Goal: Task Accomplishment & Management: Manage account settings

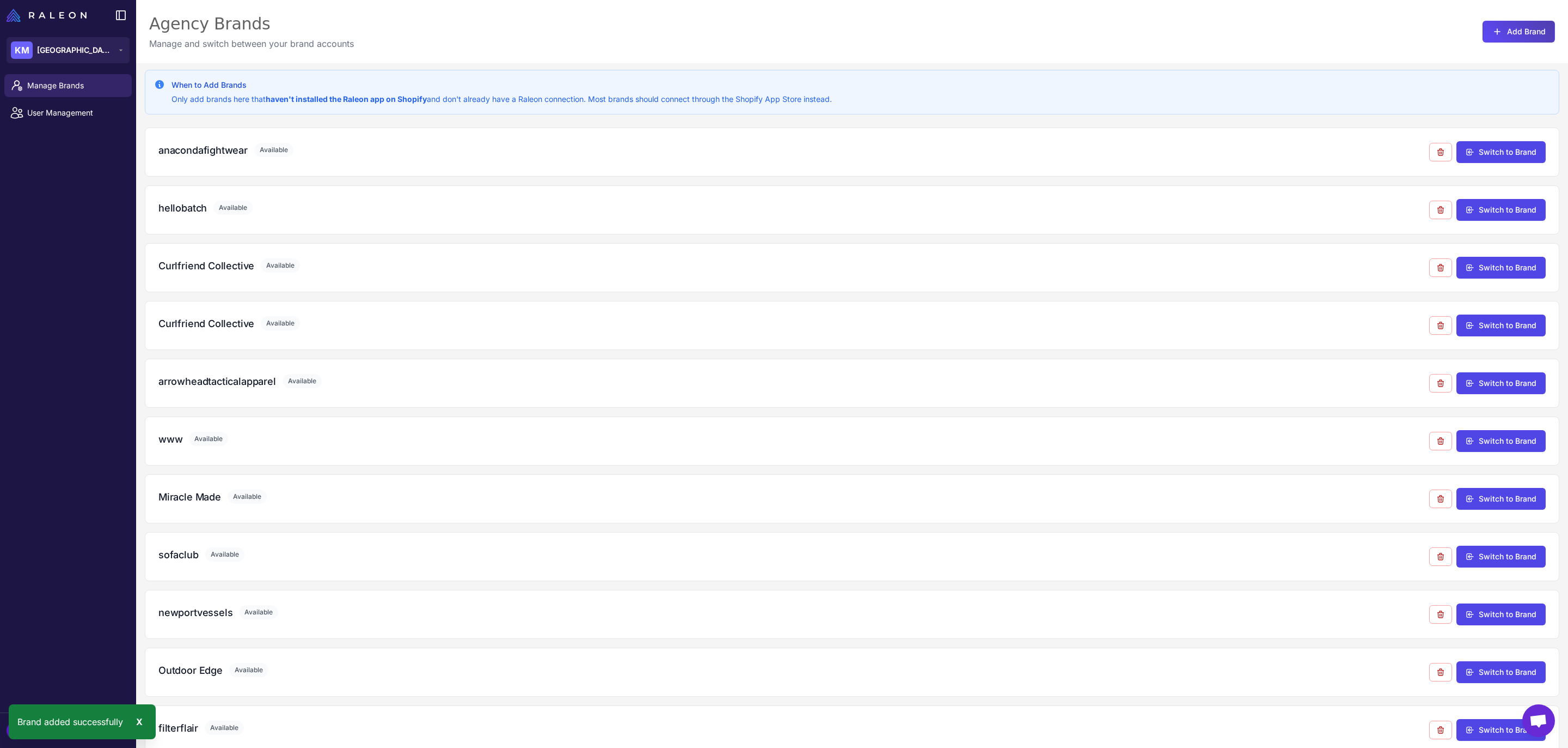
scroll to position [135, 0]
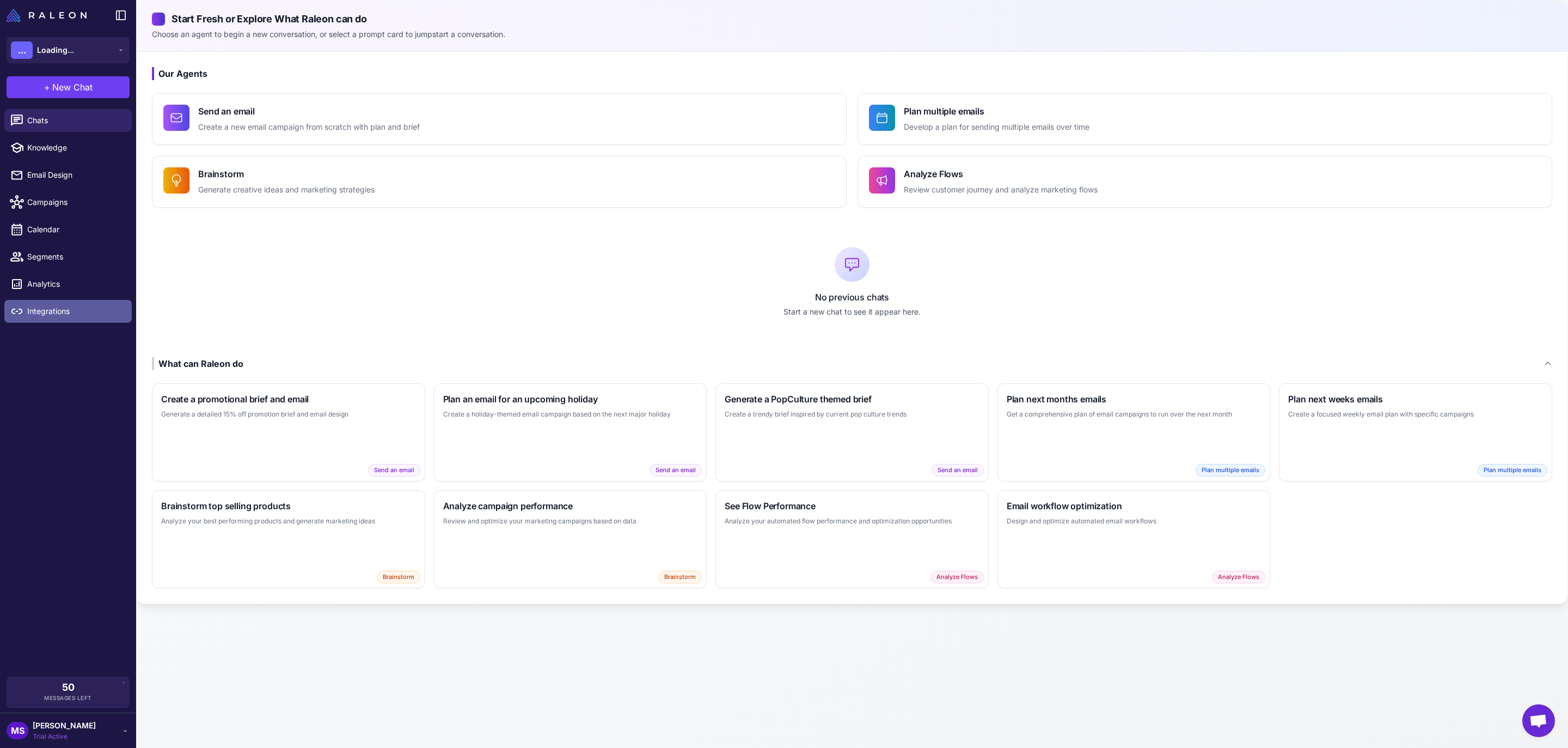
click at [33, 306] on span "Integrations" at bounding box center [75, 311] width 96 height 12
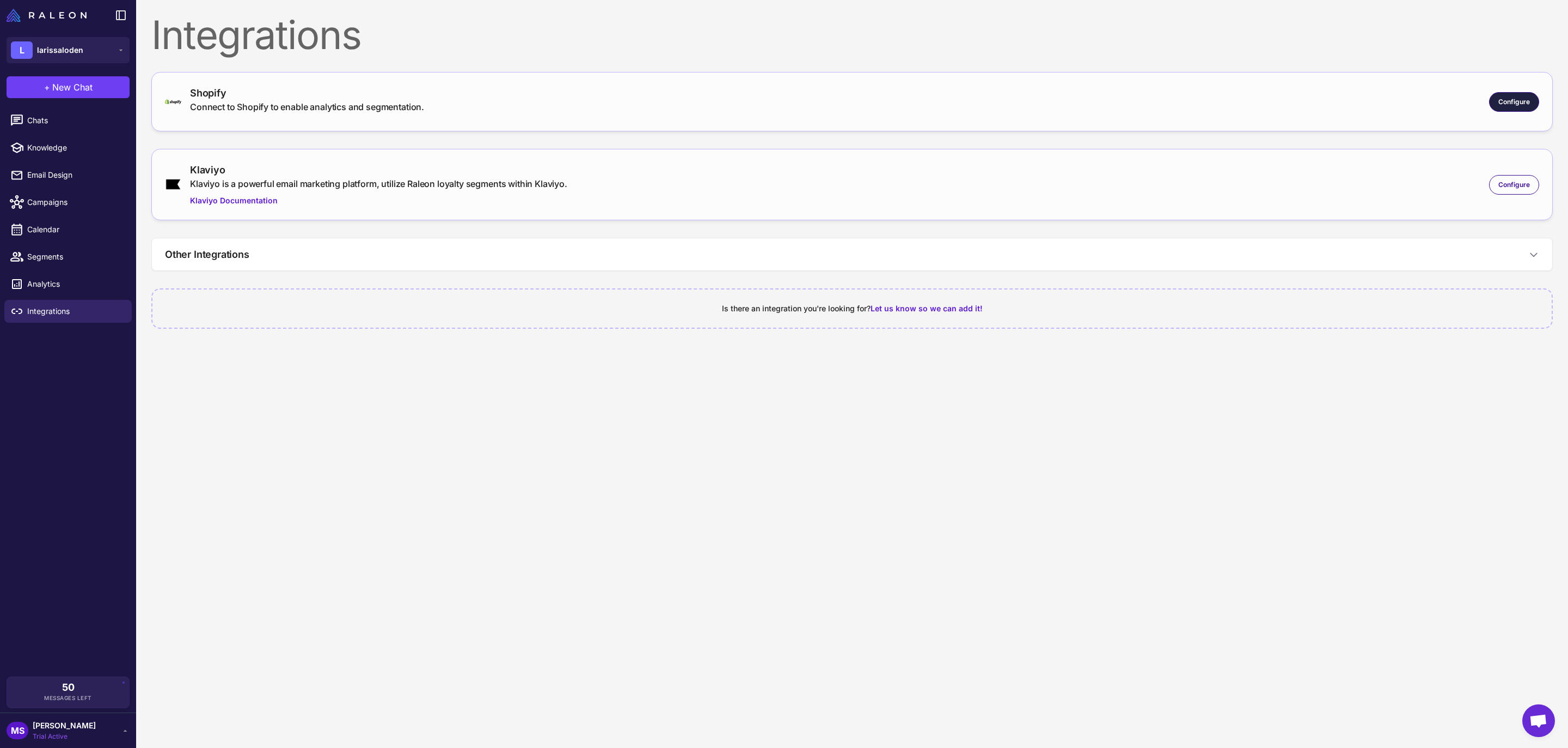
click at [1497, 108] on div "Configure" at bounding box center [1514, 102] width 50 height 19
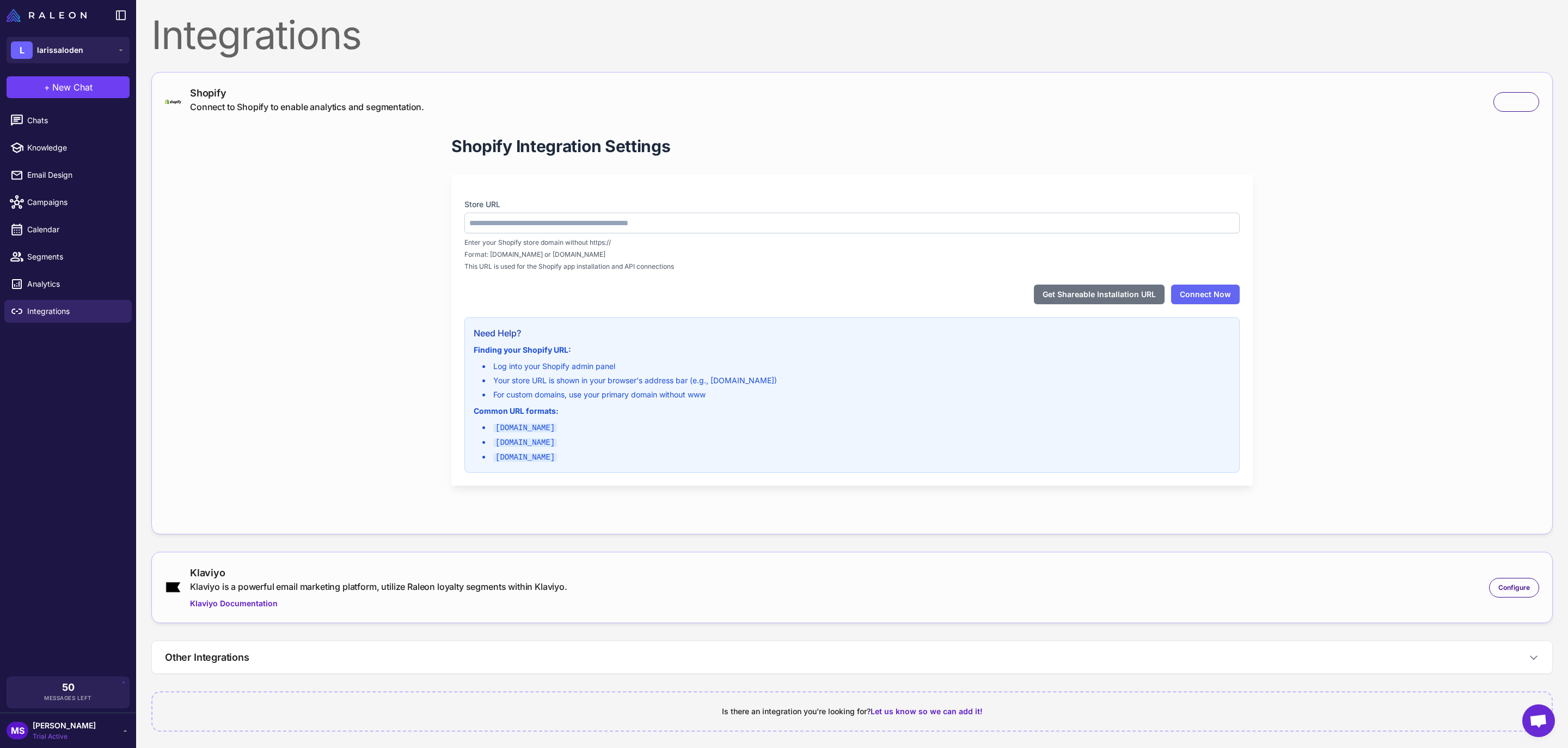
type input "**********"
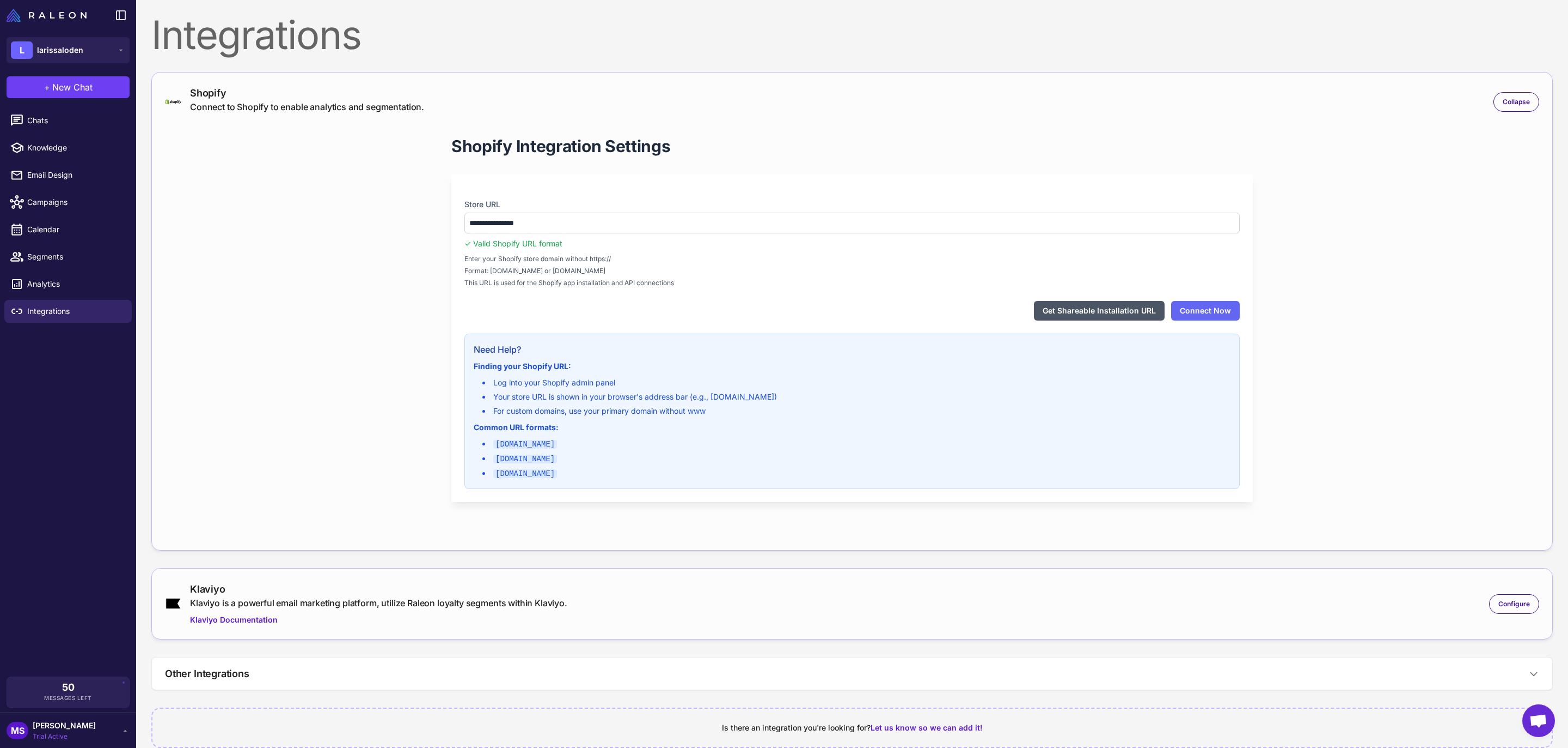
click at [1074, 309] on button "Get Shareable Installation URL" at bounding box center [1100, 310] width 131 height 19
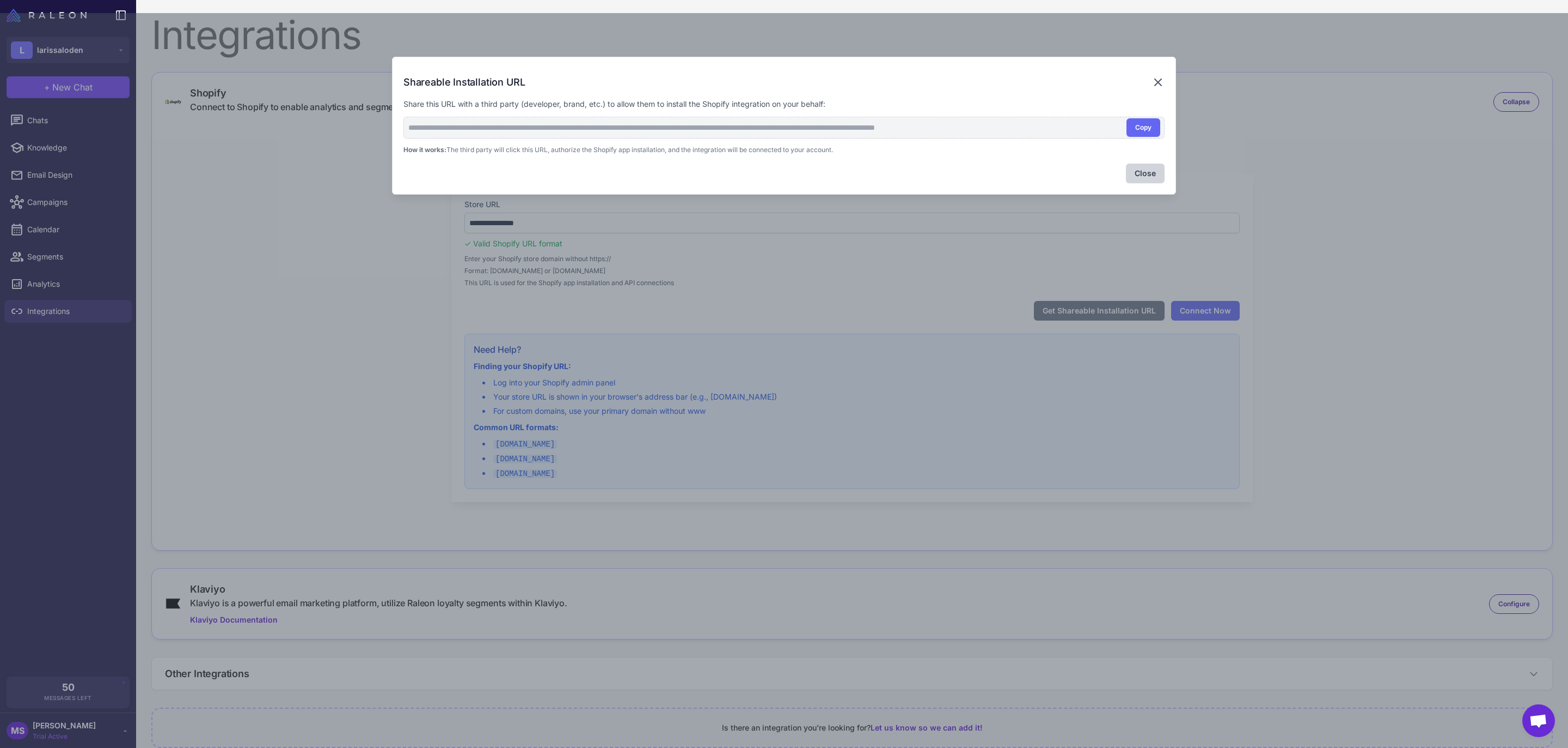
click at [1152, 86] on icon at bounding box center [1159, 82] width 13 height 13
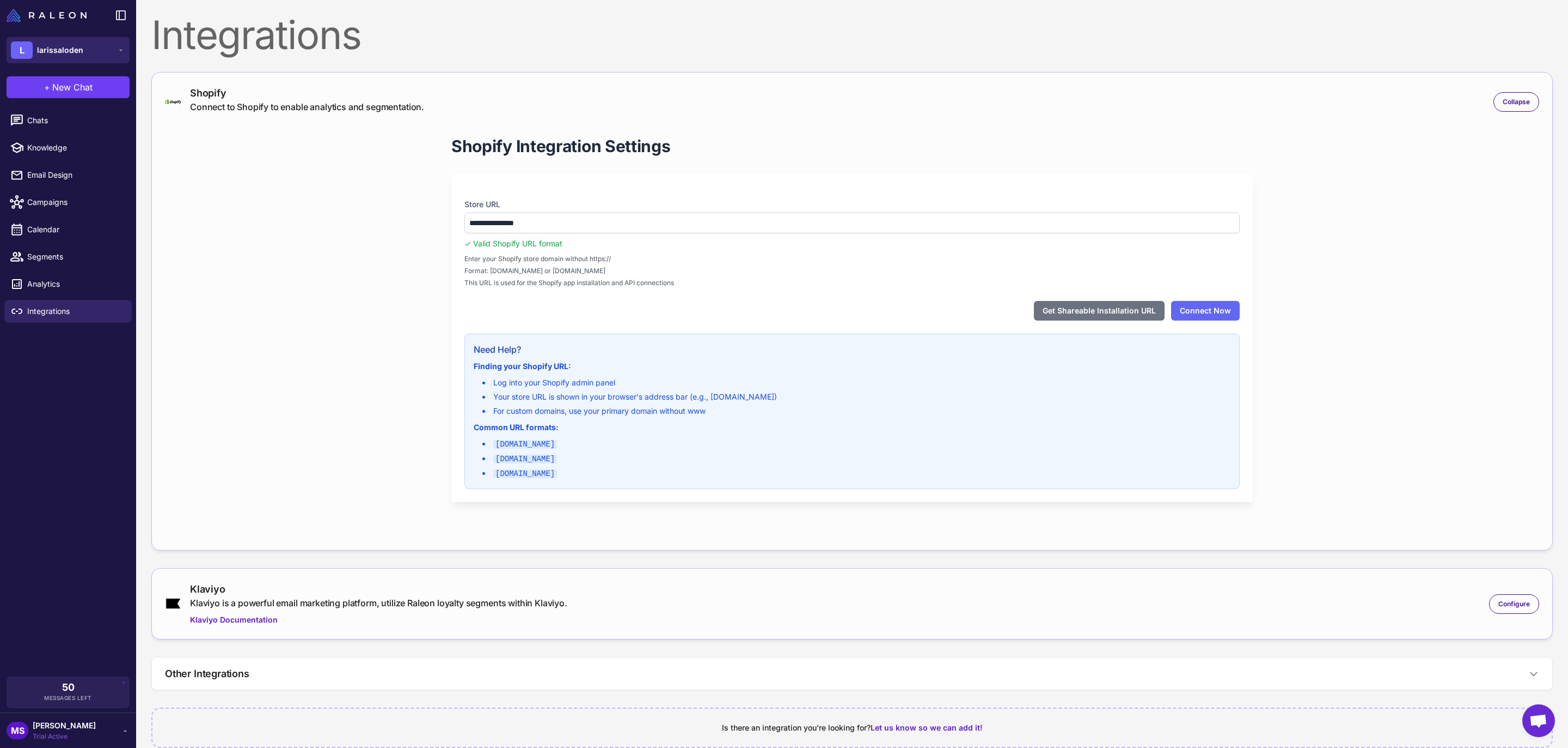
click at [77, 44] on span "larissaloden" at bounding box center [60, 50] width 46 height 12
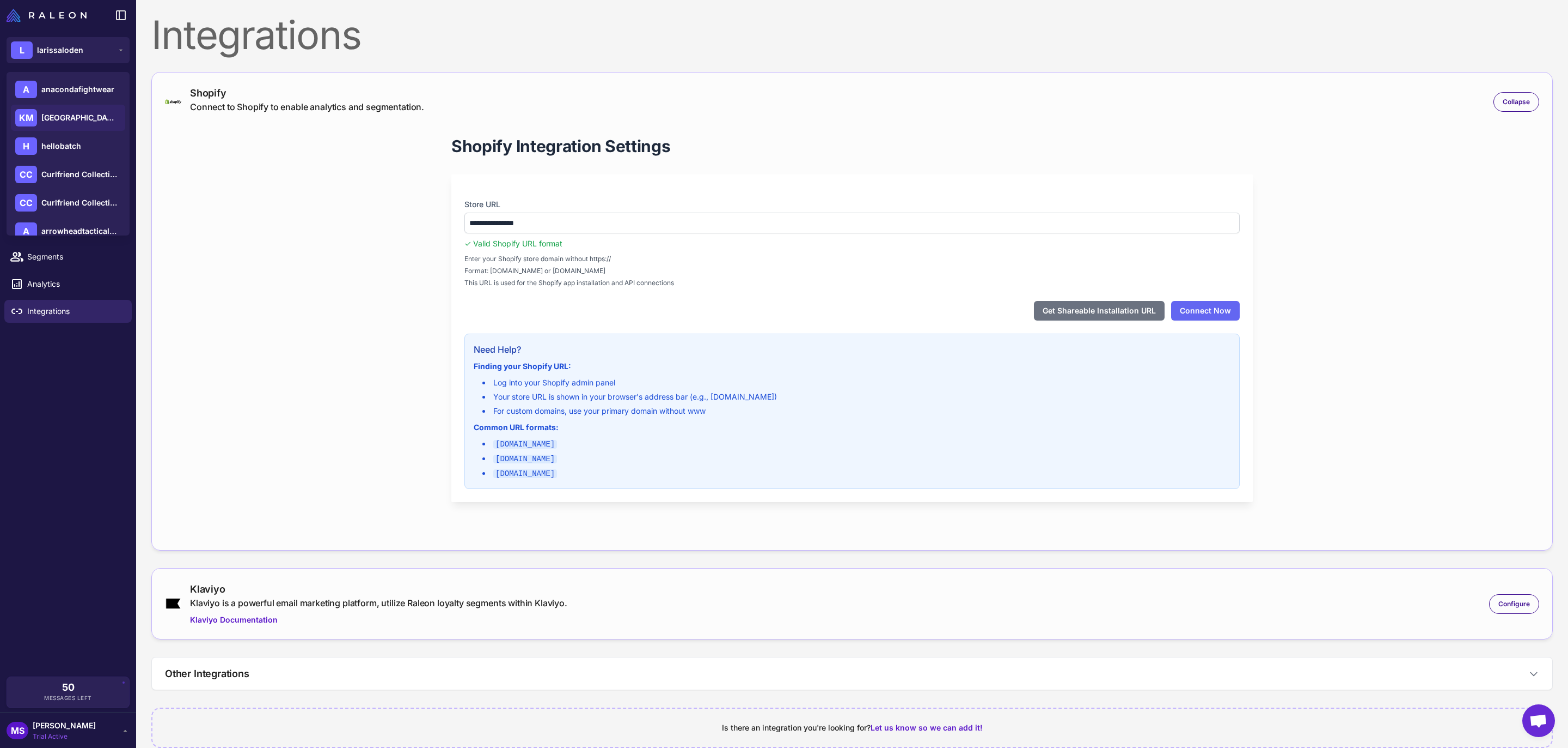
click at [92, 118] on span "[GEOGRAPHIC_DATA]" at bounding box center [79, 118] width 76 height 12
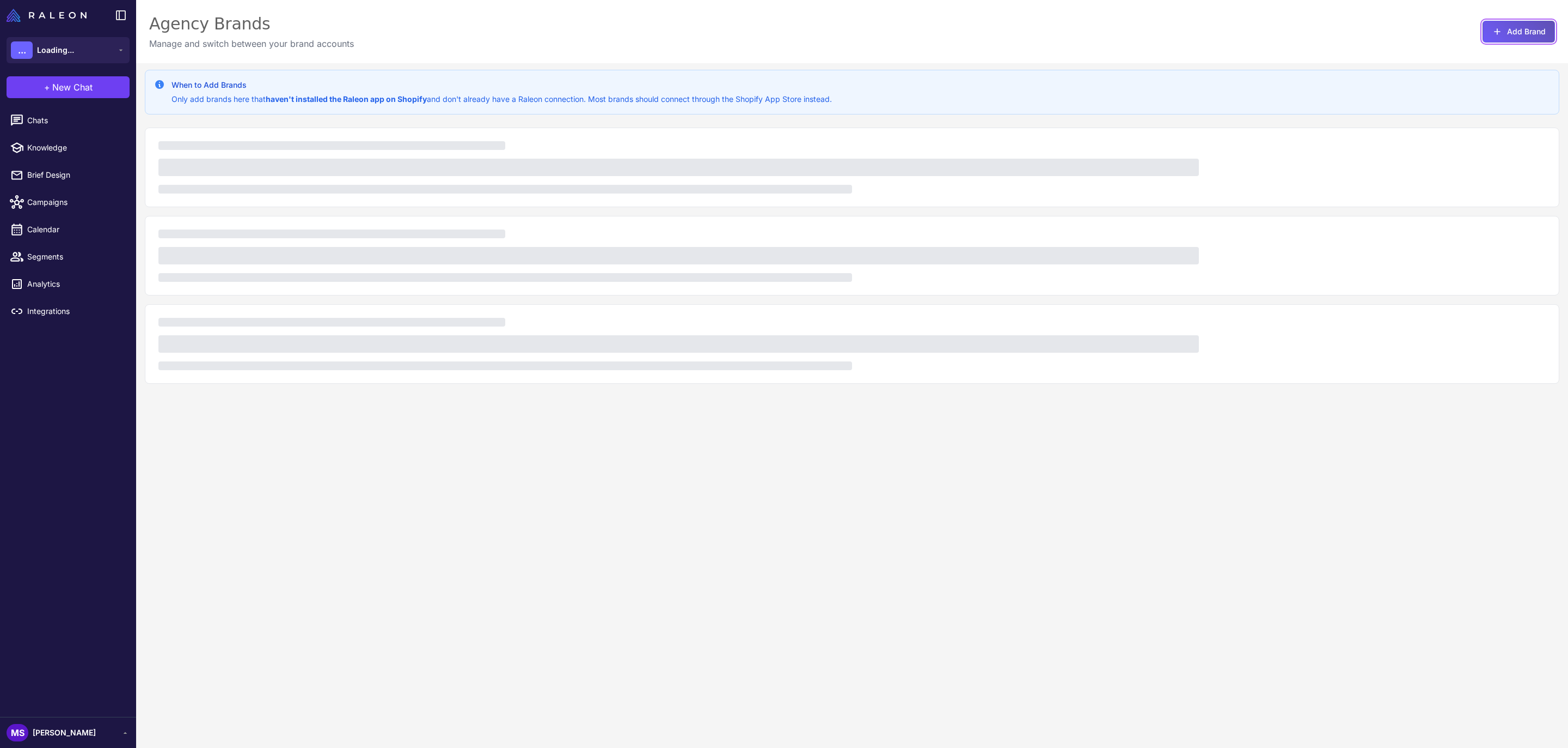
click at [1509, 38] on button "Add Brand" at bounding box center [1519, 32] width 72 height 22
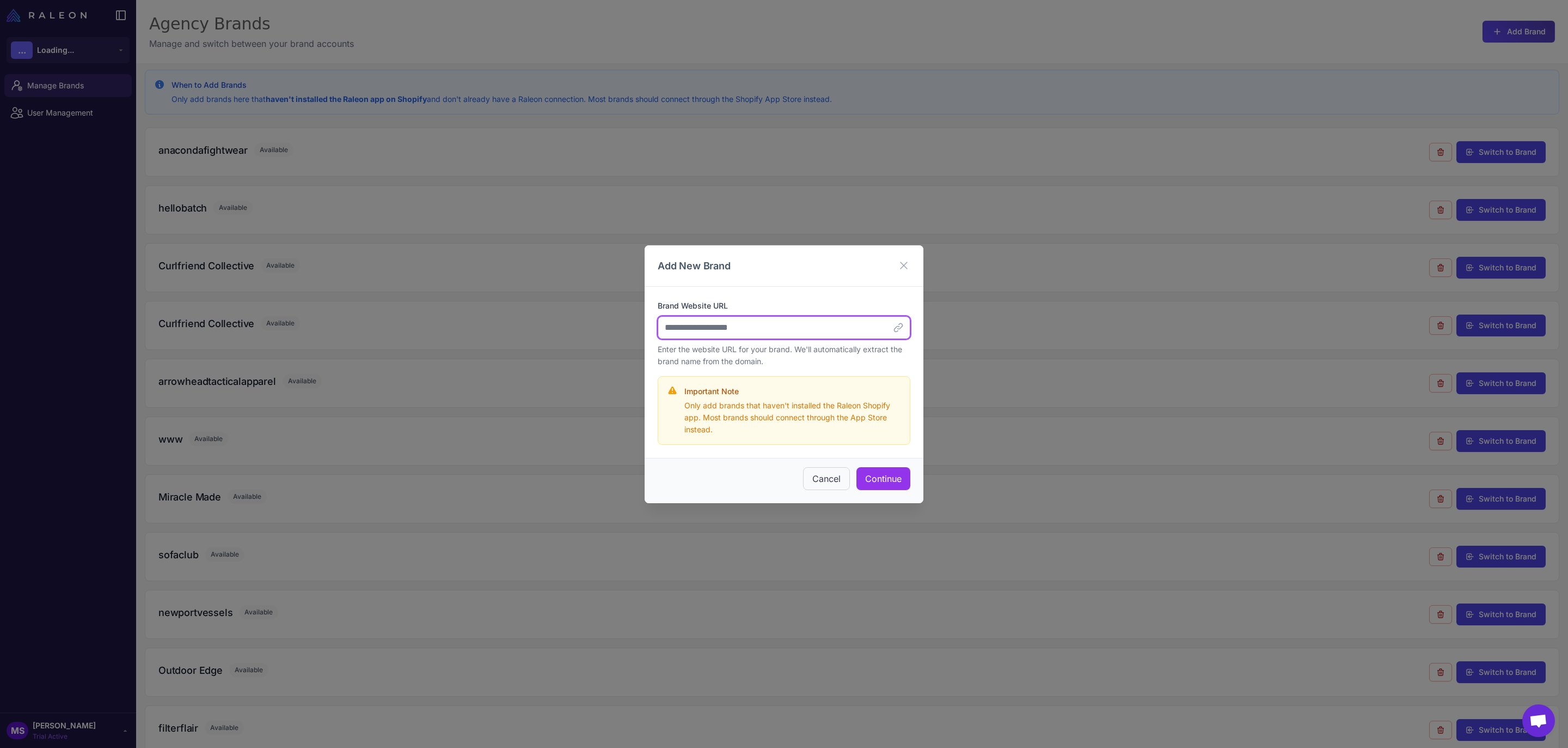
click at [827, 337] on input "Brand Website URL" at bounding box center [784, 327] width 253 height 23
paste input "**********"
type input "**********"
click at [903, 474] on button "Continue" at bounding box center [883, 478] width 54 height 23
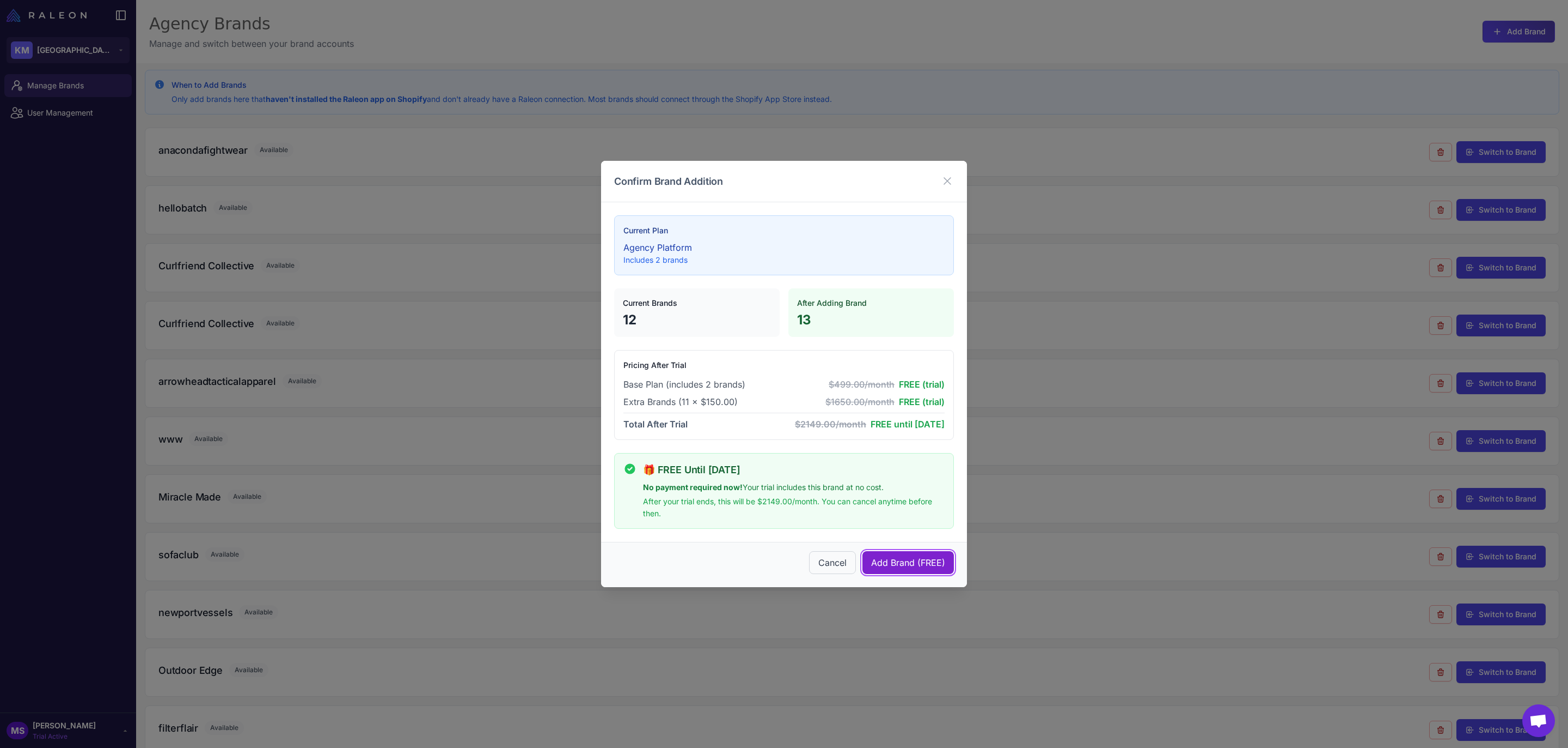
click at [902, 557] on span "Add Brand (FREE)" at bounding box center [909, 562] width 74 height 13
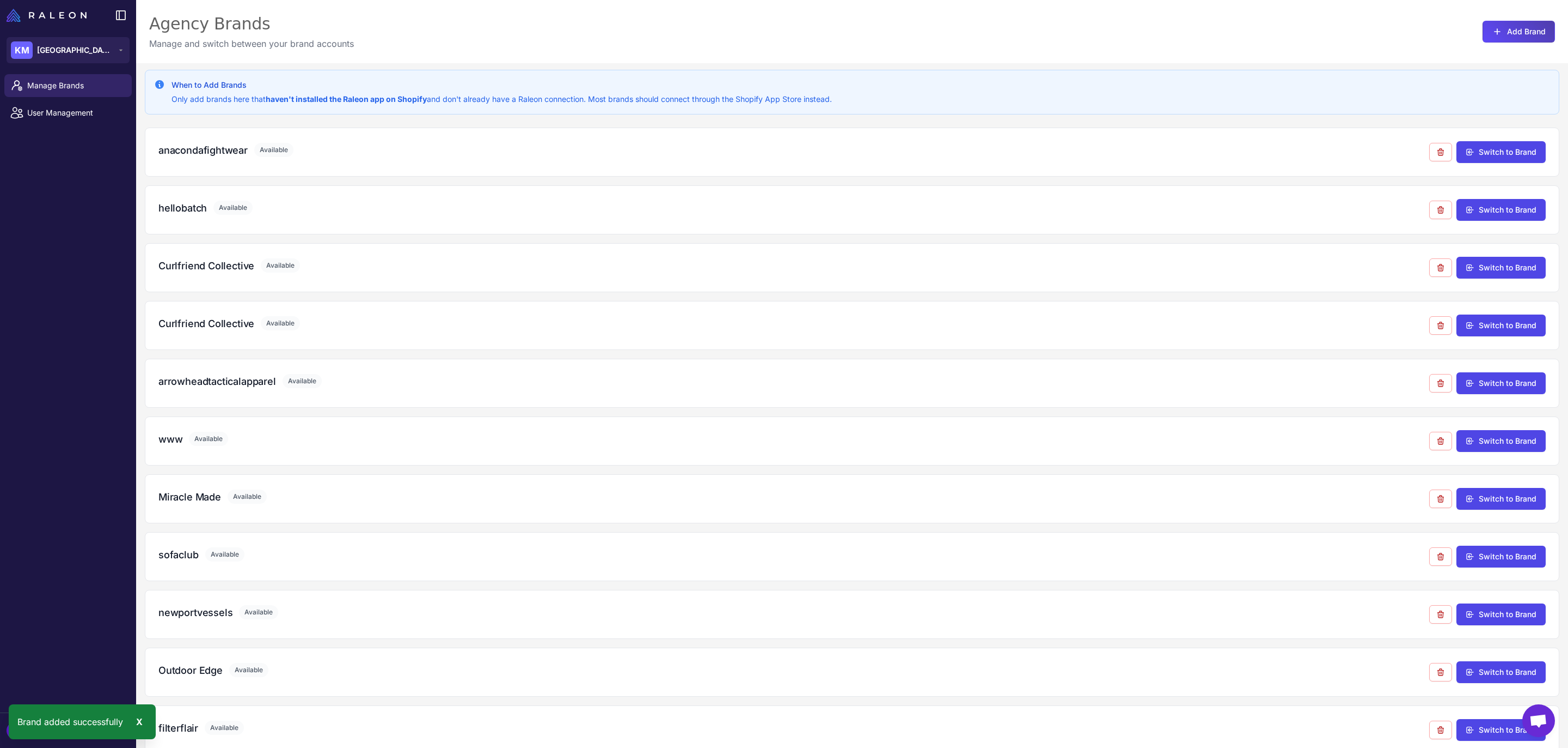
scroll to position [193, 0]
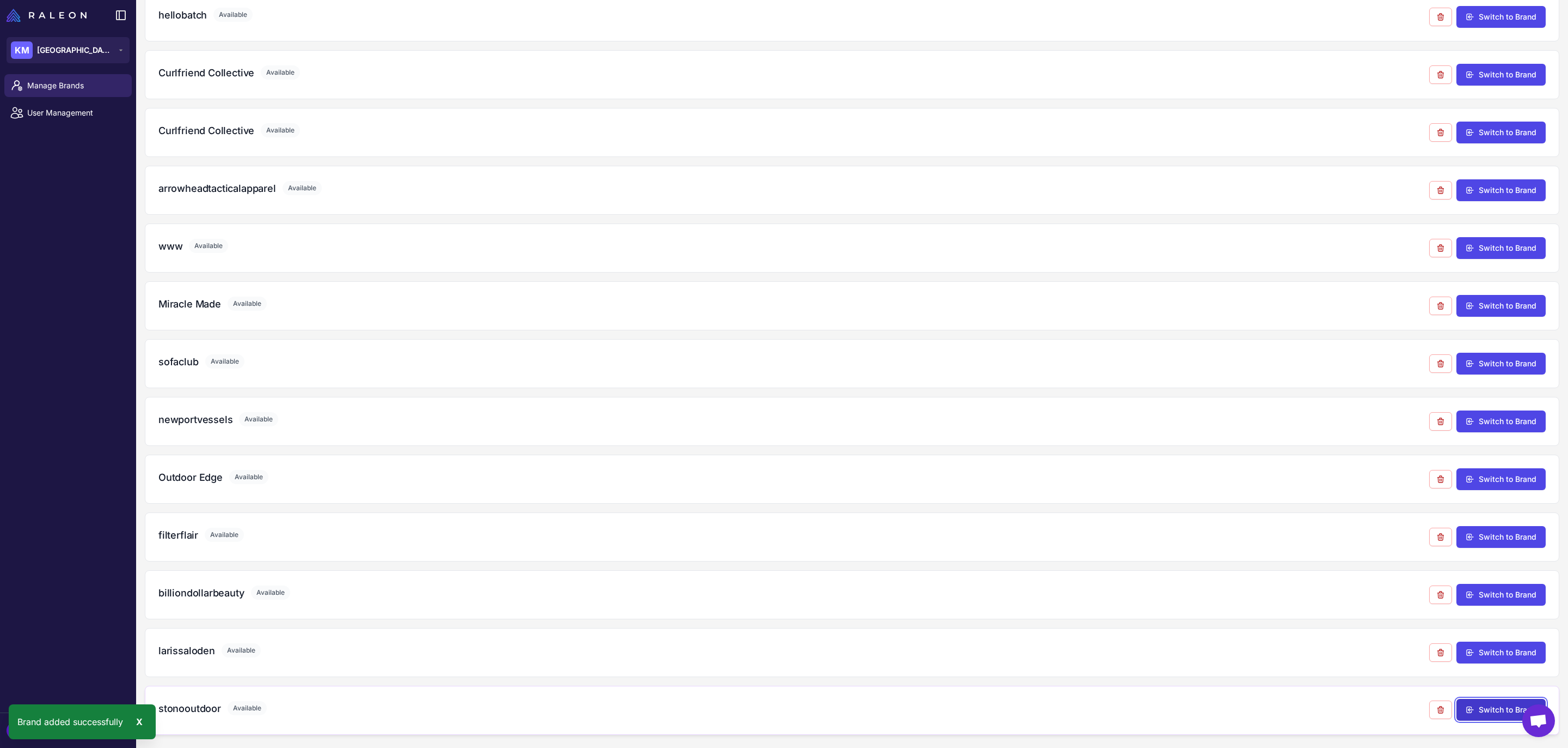
click at [1478, 717] on button "Switch to Brand" at bounding box center [1501, 709] width 89 height 22
